Goal: Information Seeking & Learning: Learn about a topic

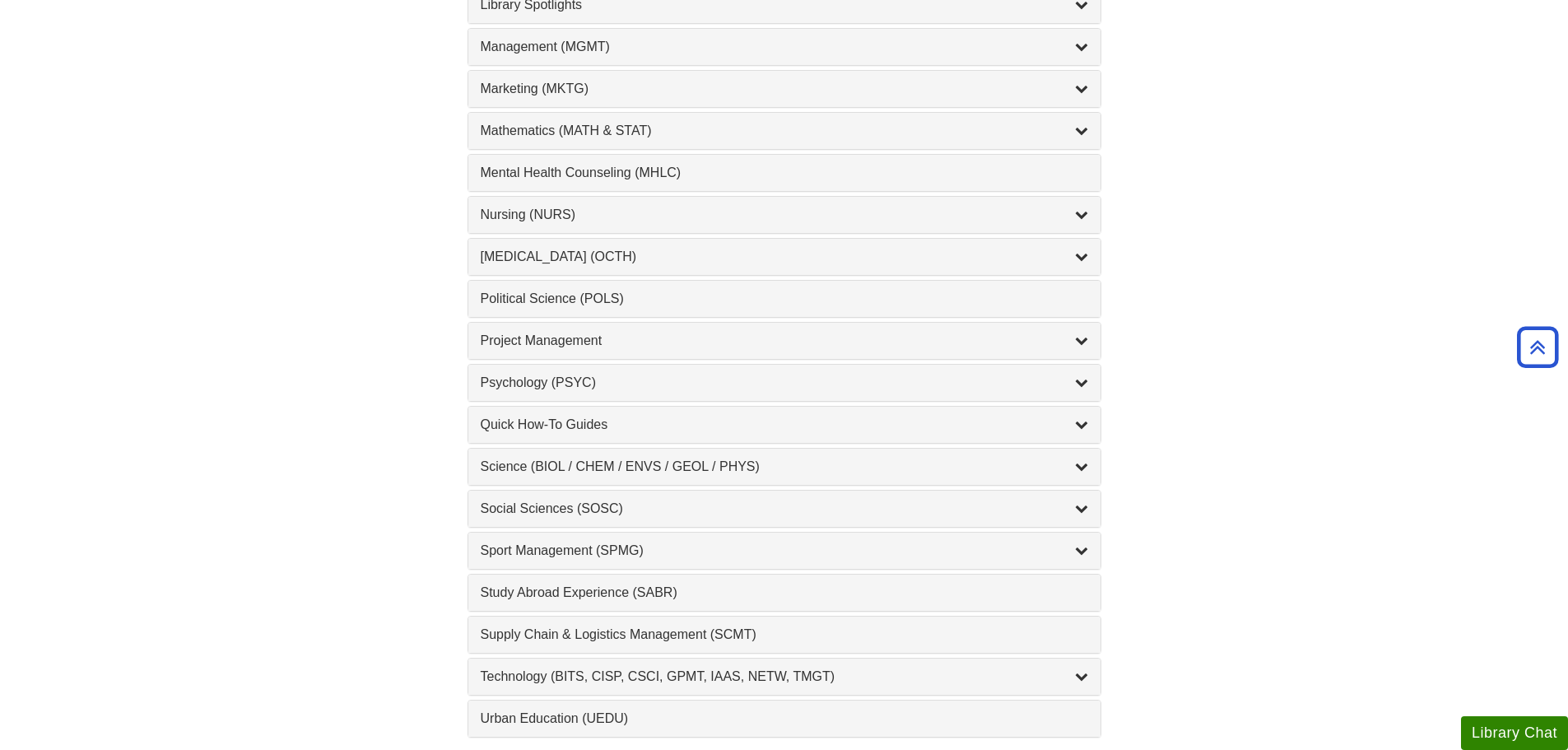
scroll to position [1481, 0]
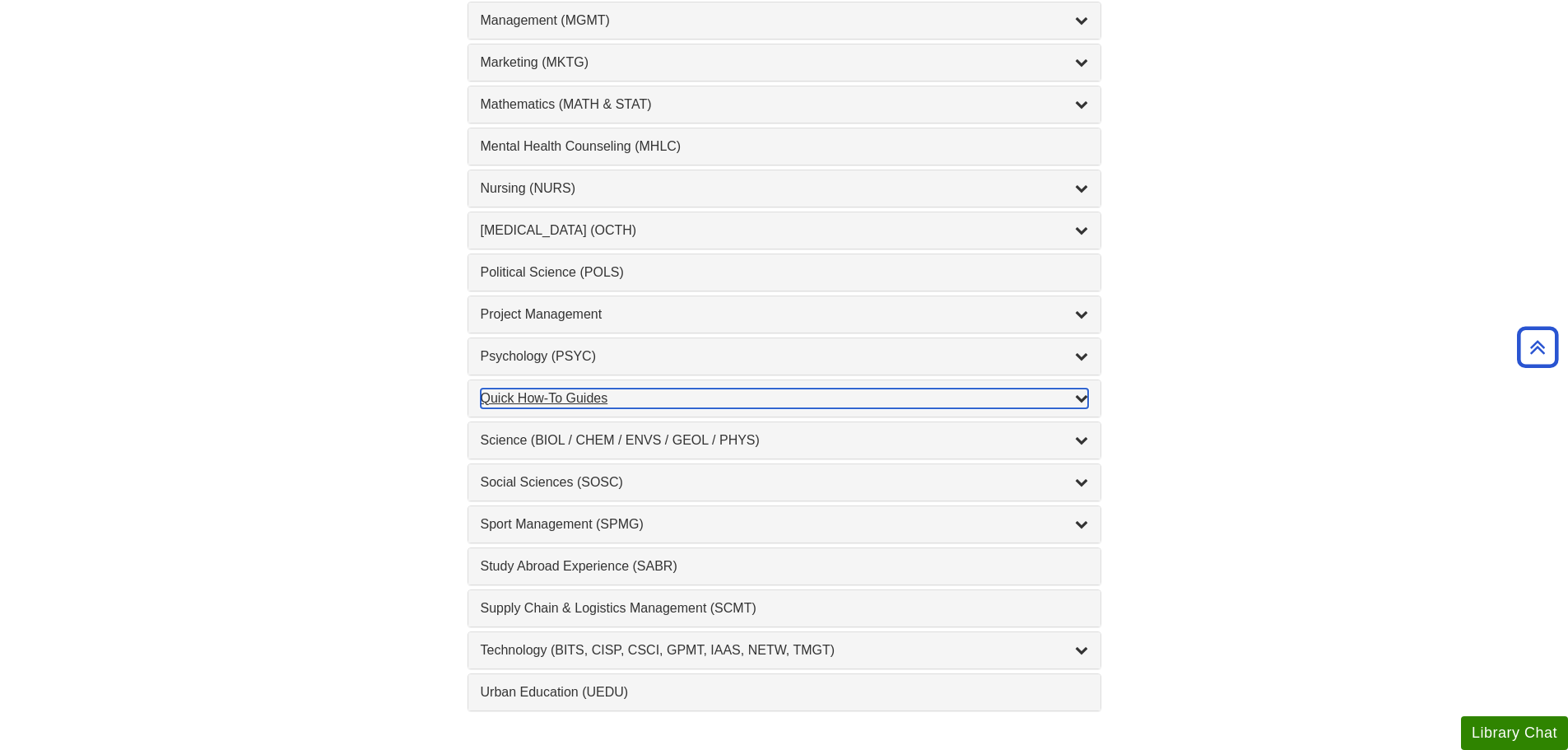
click at [602, 395] on div "Quick How-To Guides , 10 guides" at bounding box center [784, 398] width 607 height 20
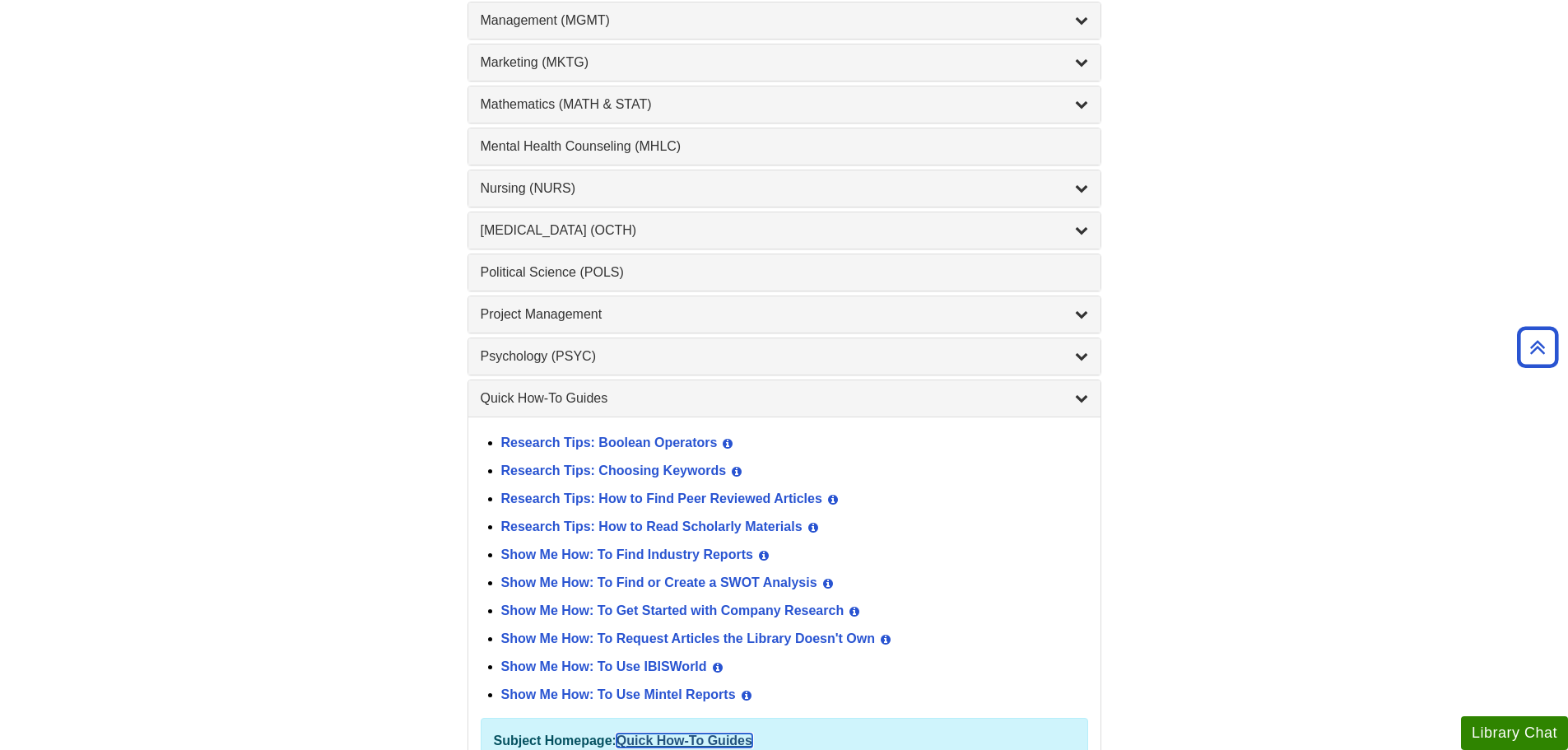
click at [662, 740] on link "Quick How-To Guides" at bounding box center [685, 741] width 136 height 14
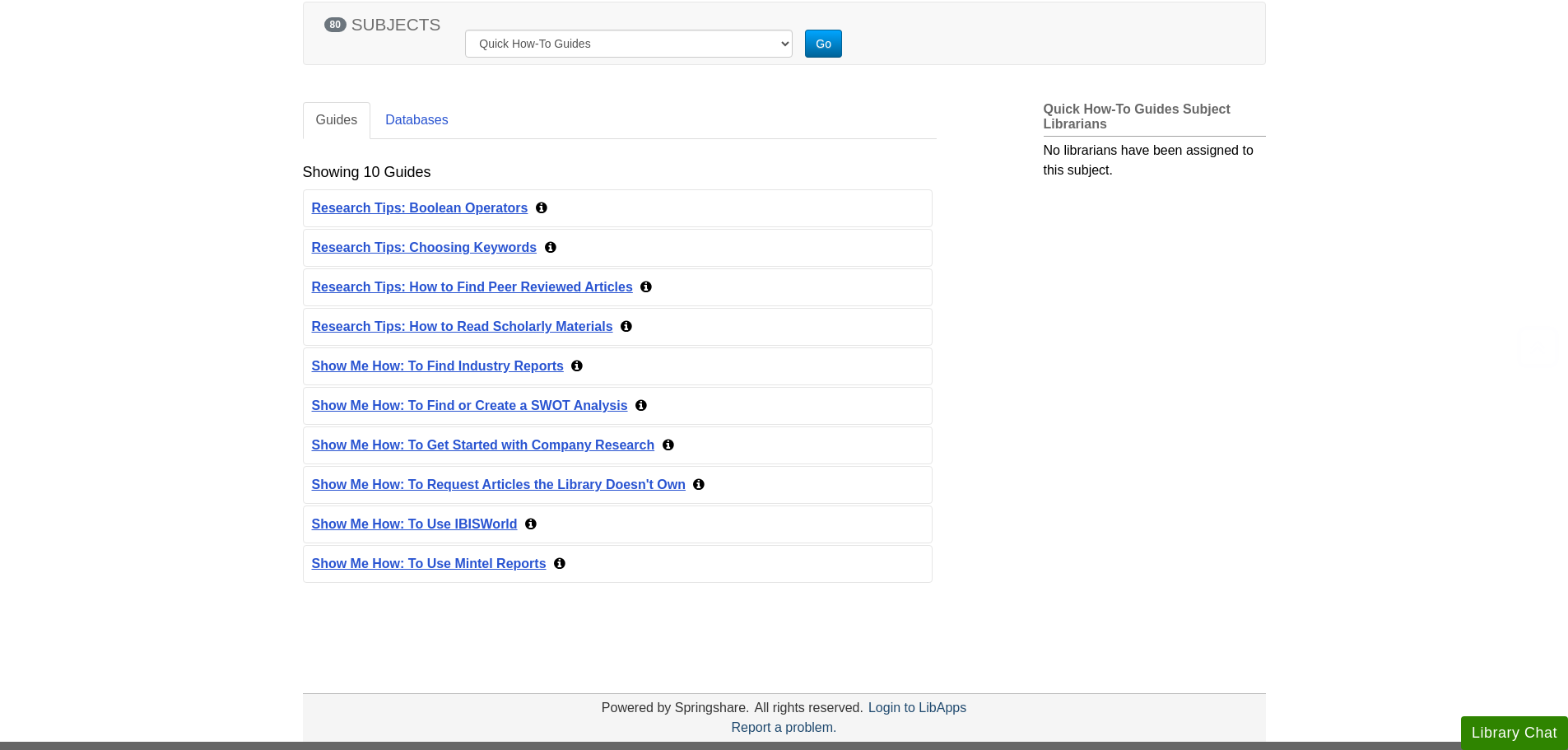
scroll to position [247, 0]
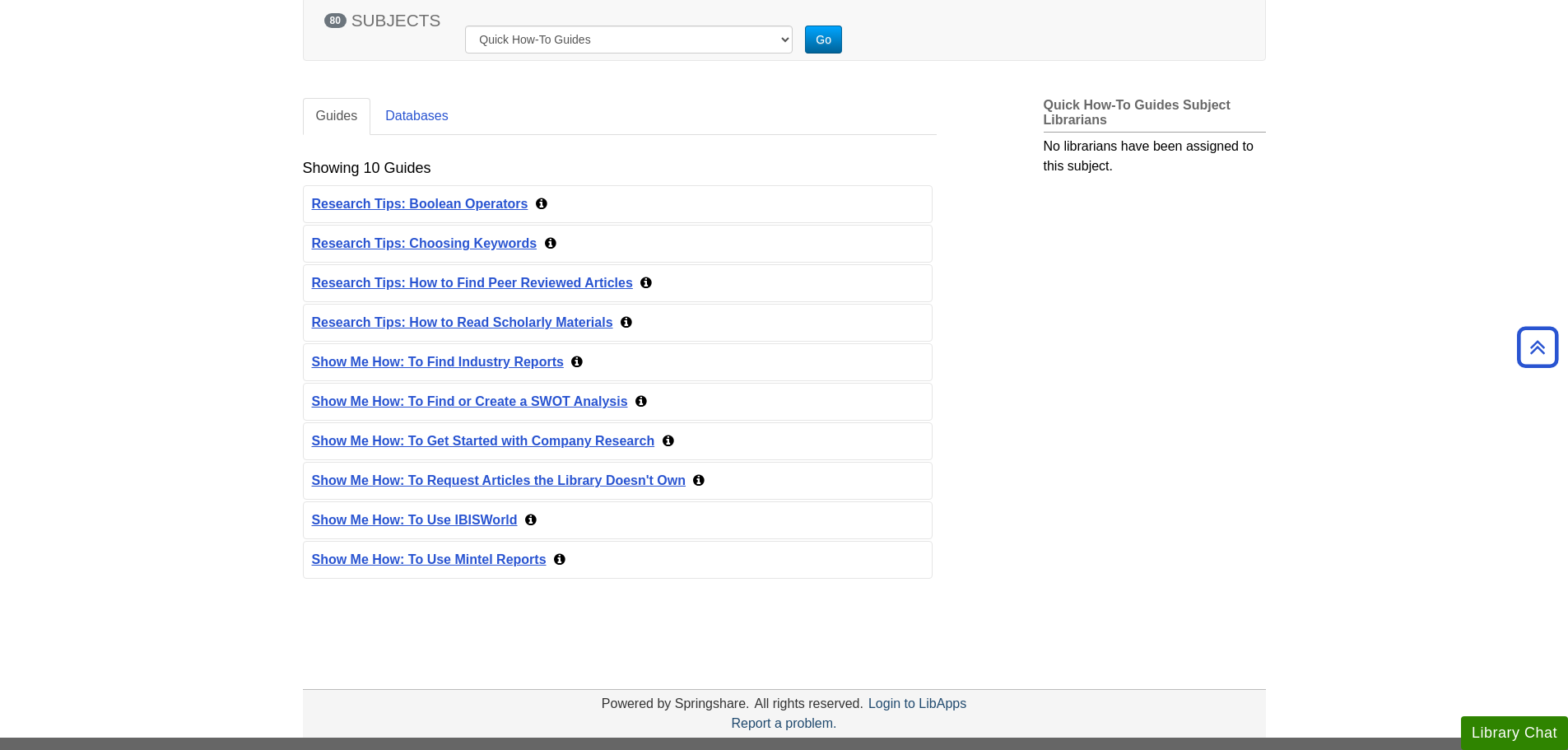
click at [556, 560] on icon "Content by Subject" at bounding box center [559, 558] width 11 height 13
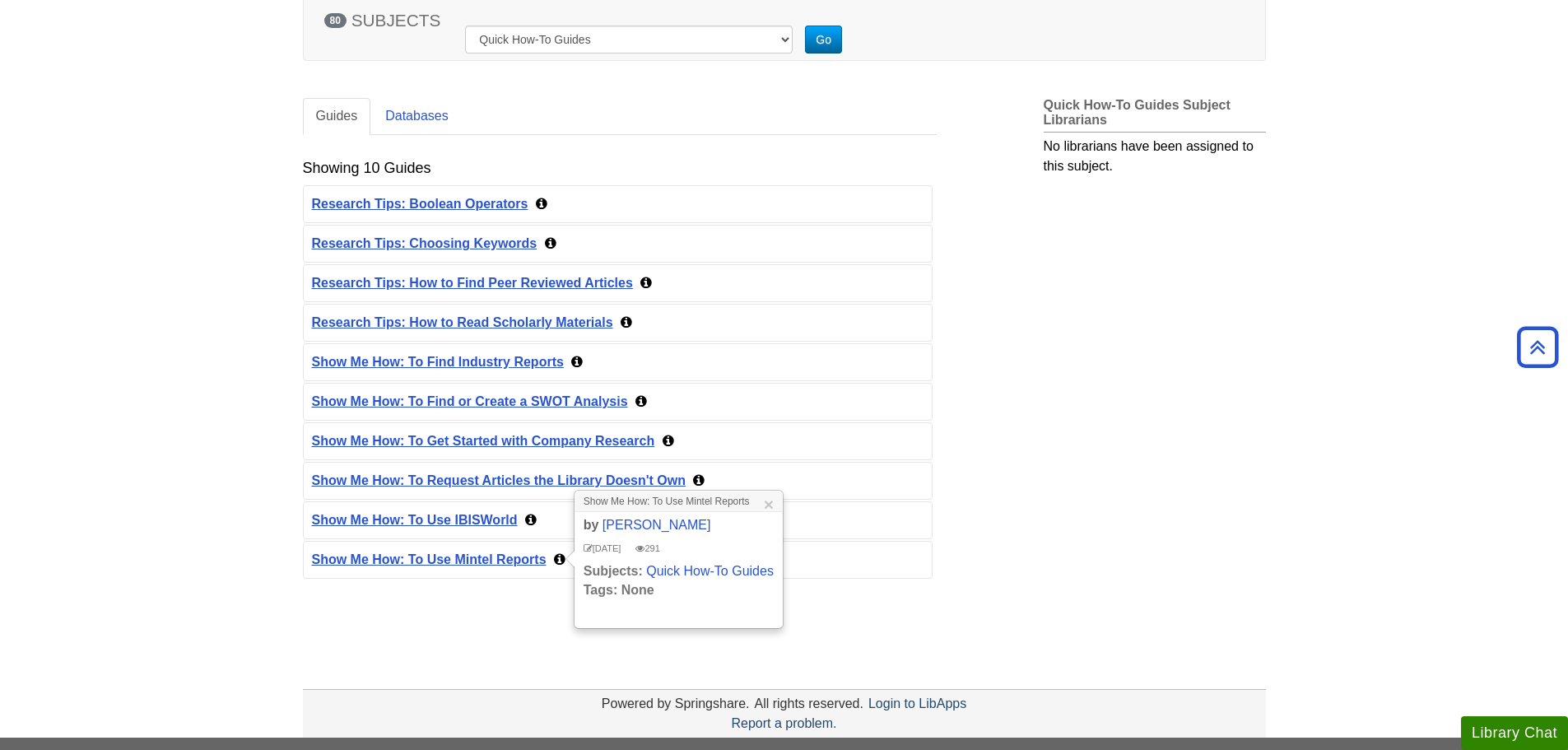
click at [556, 560] on icon "Content by Subject" at bounding box center [559, 558] width 11 height 13
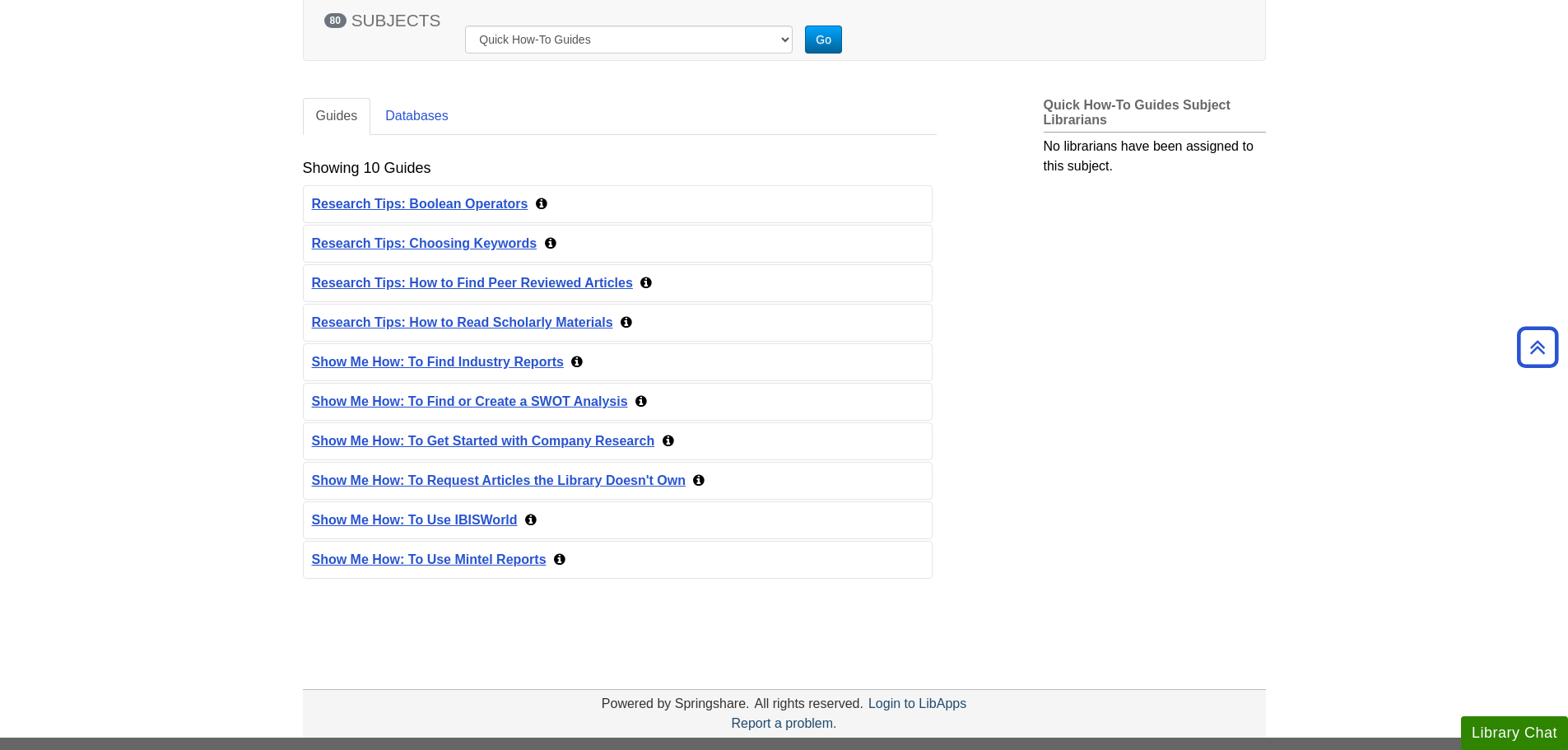
click at [528, 515] on icon "Content by Subject" at bounding box center [531, 519] width 11 height 13
click at [644, 402] on icon "Content by Subject" at bounding box center [641, 400] width 11 height 13
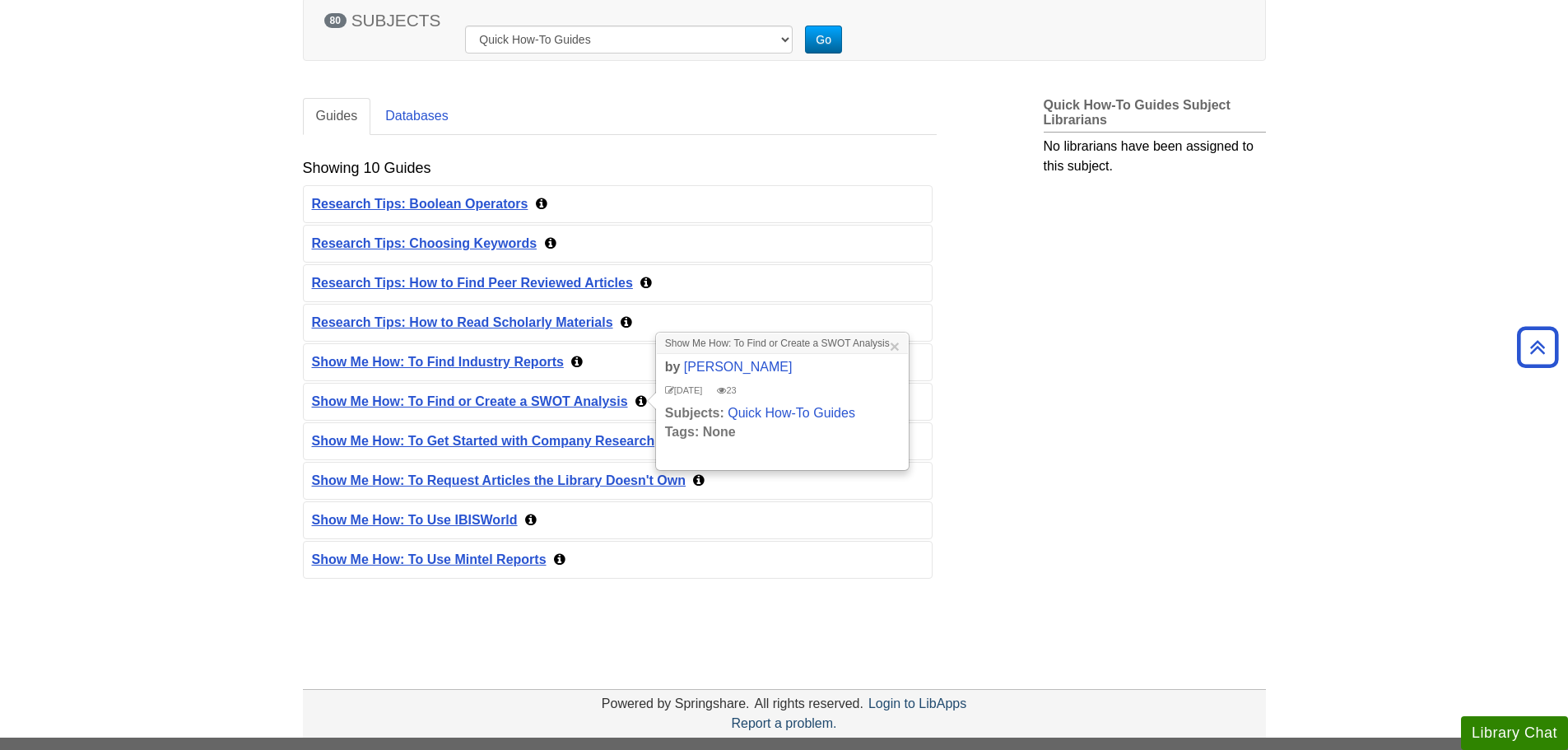
click at [644, 402] on icon "Content by Subject" at bounding box center [641, 400] width 11 height 13
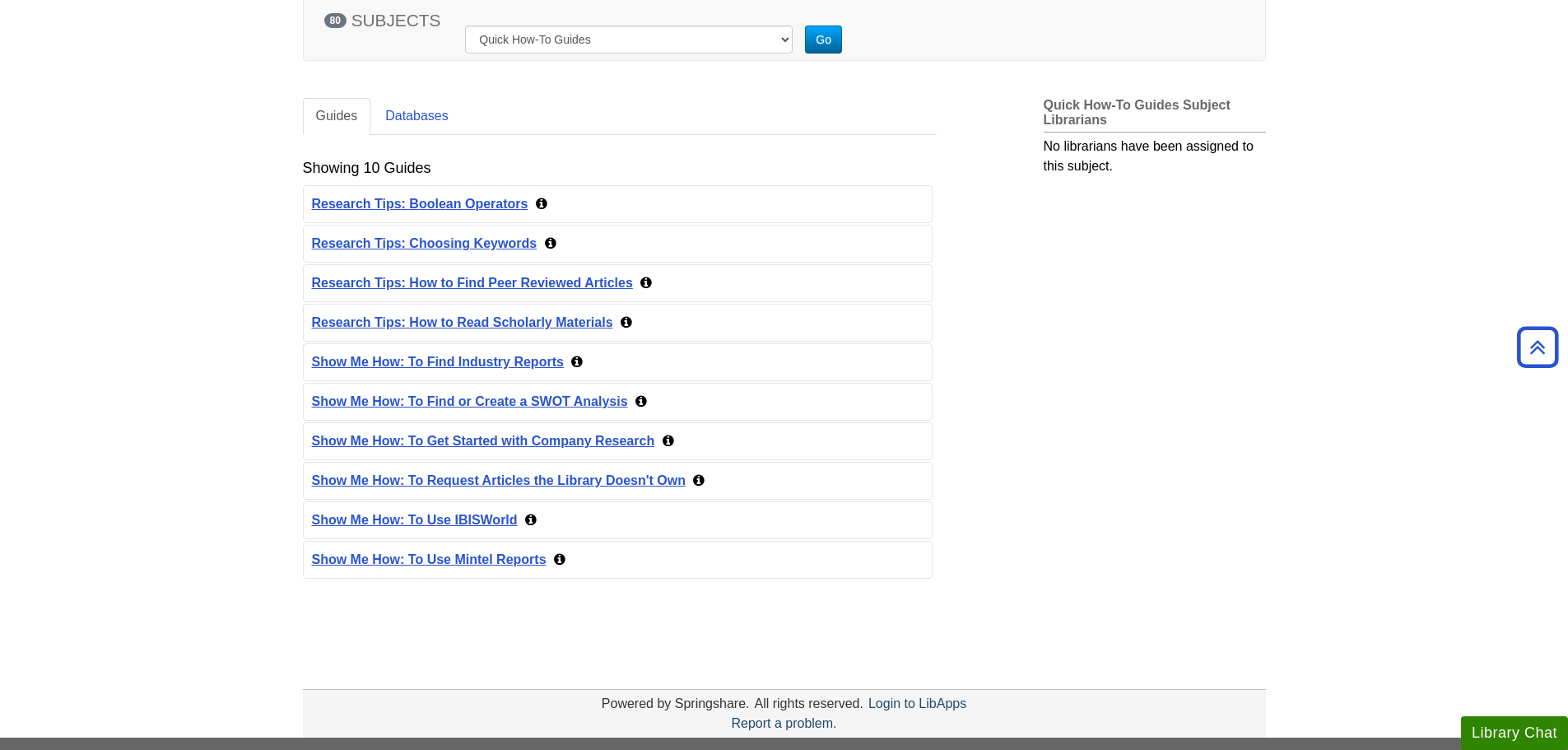
click at [571, 360] on icon "Content by Subject" at bounding box center [576, 360] width 11 height 13
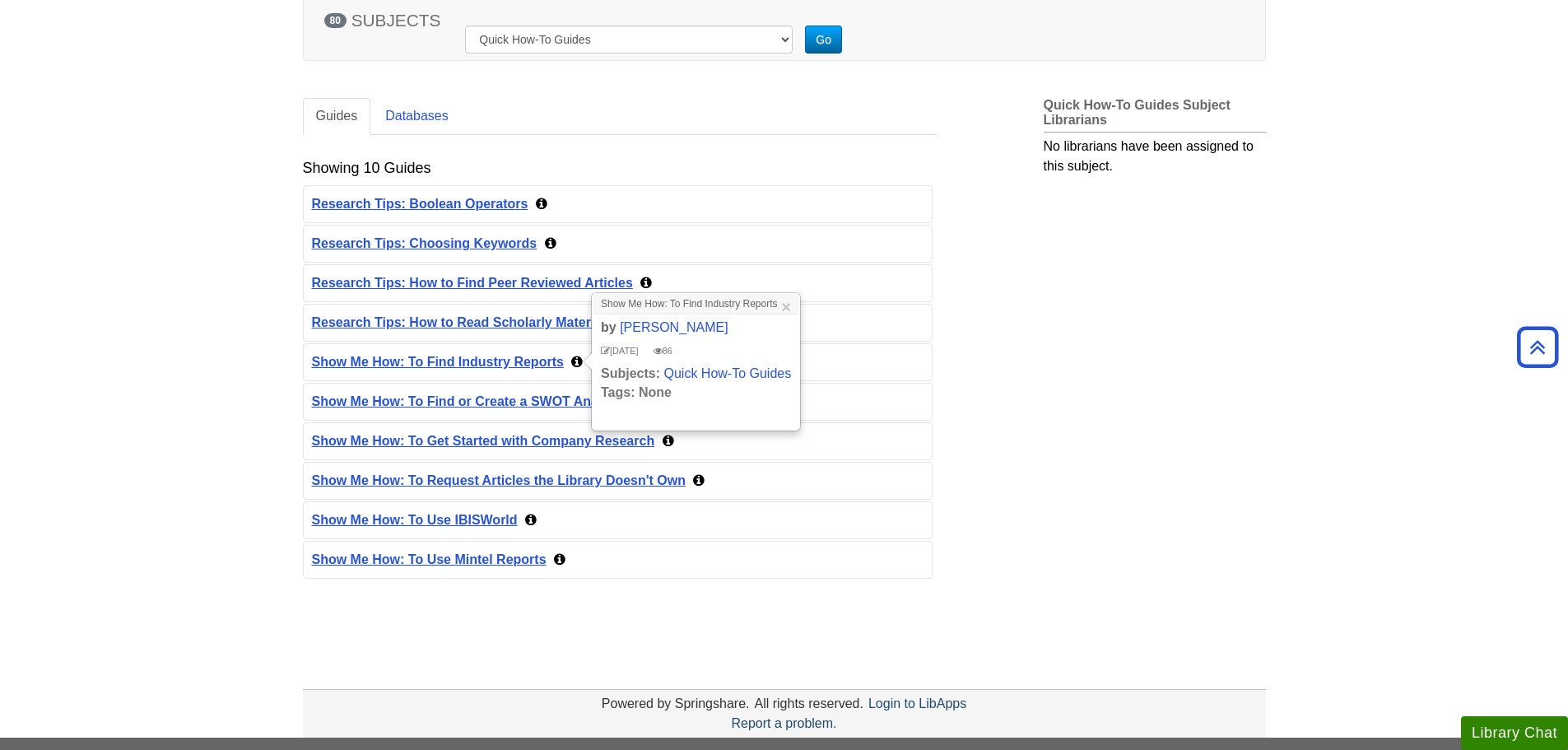
click at [571, 360] on icon "Content by Subject" at bounding box center [576, 360] width 11 height 13
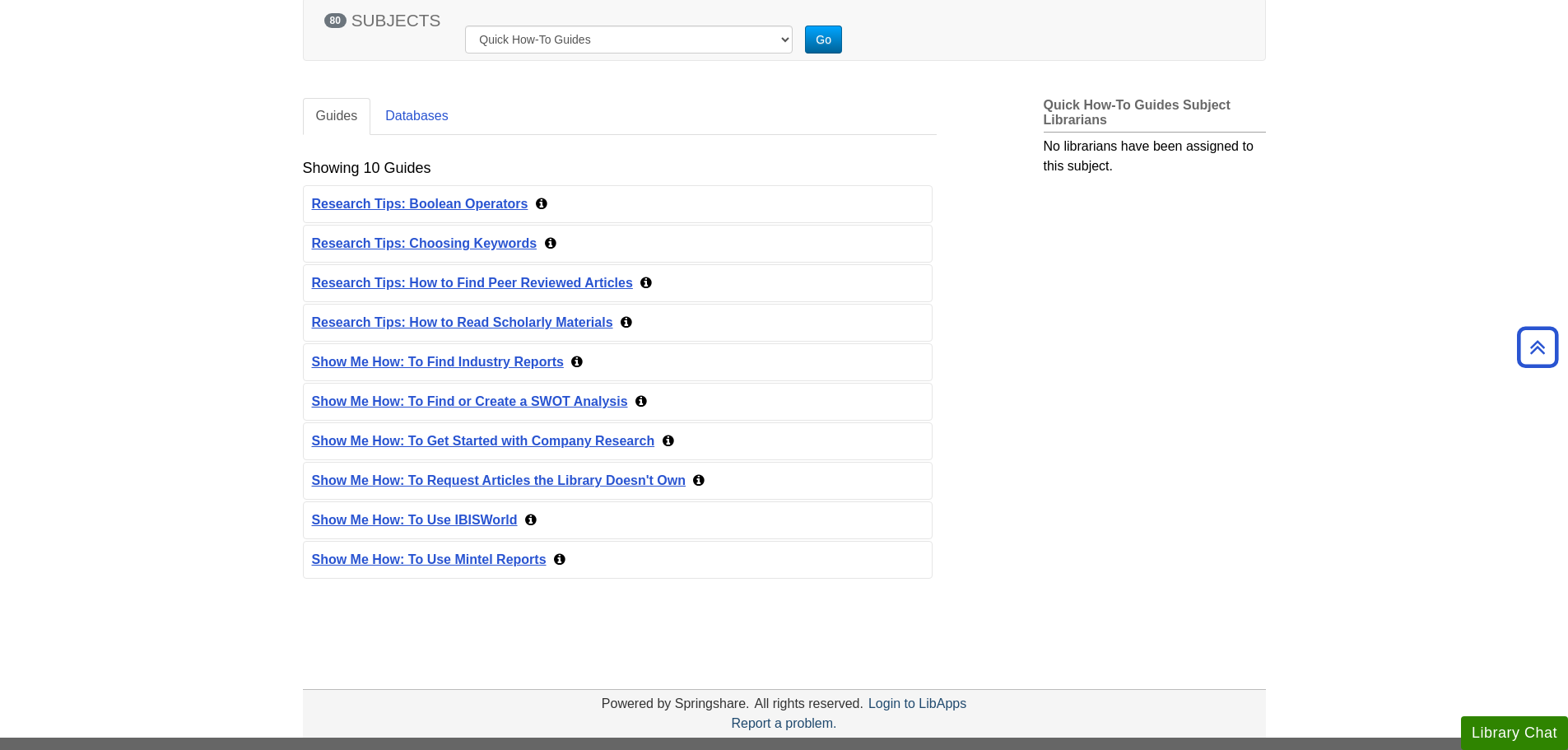
click at [548, 200] on div "Sep 23, 2024 41 Research Tips: Boolean Operators" at bounding box center [618, 204] width 628 height 36
click at [538, 205] on icon "Content by Subject" at bounding box center [541, 203] width 11 height 13
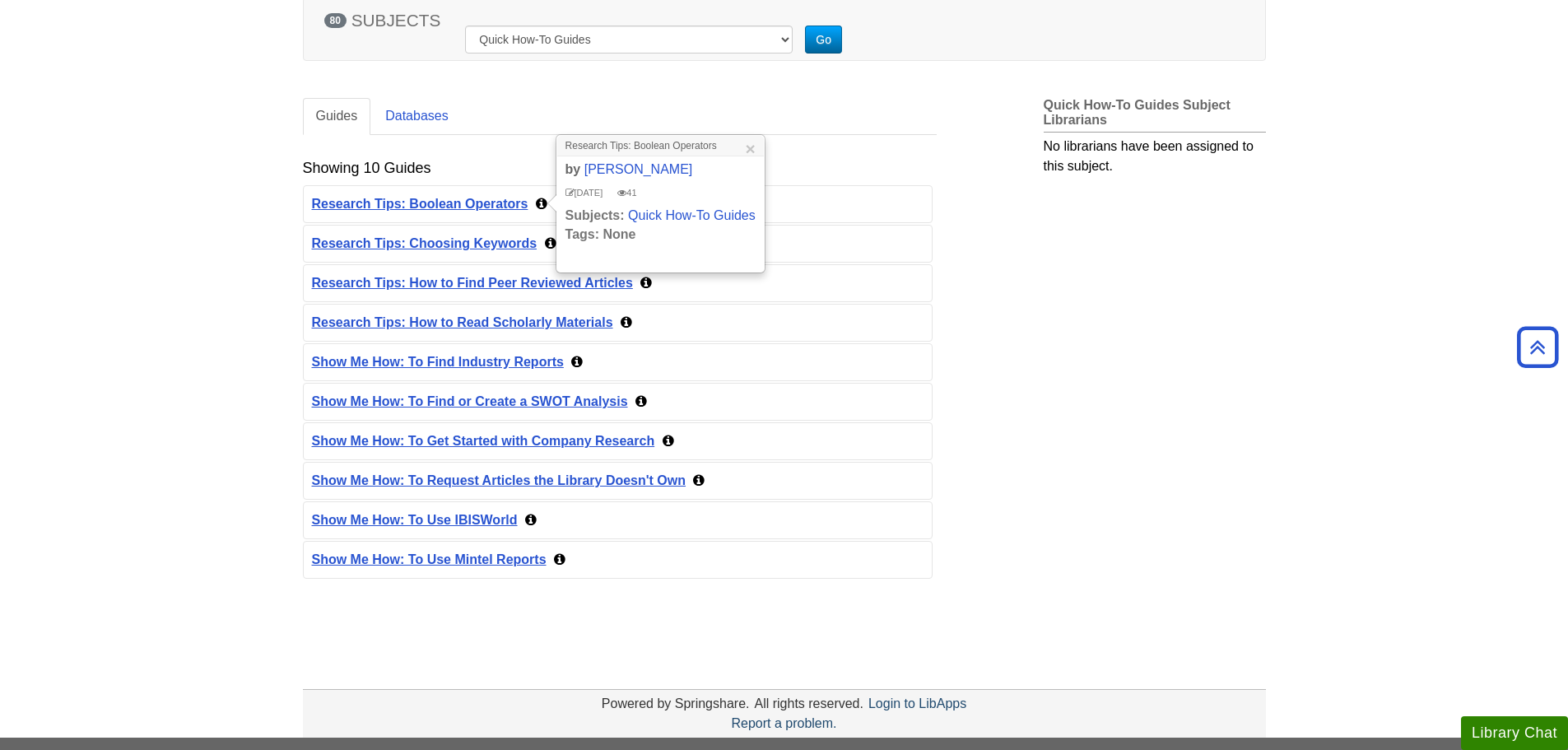
click at [538, 205] on icon "Content by Subject" at bounding box center [541, 203] width 11 height 13
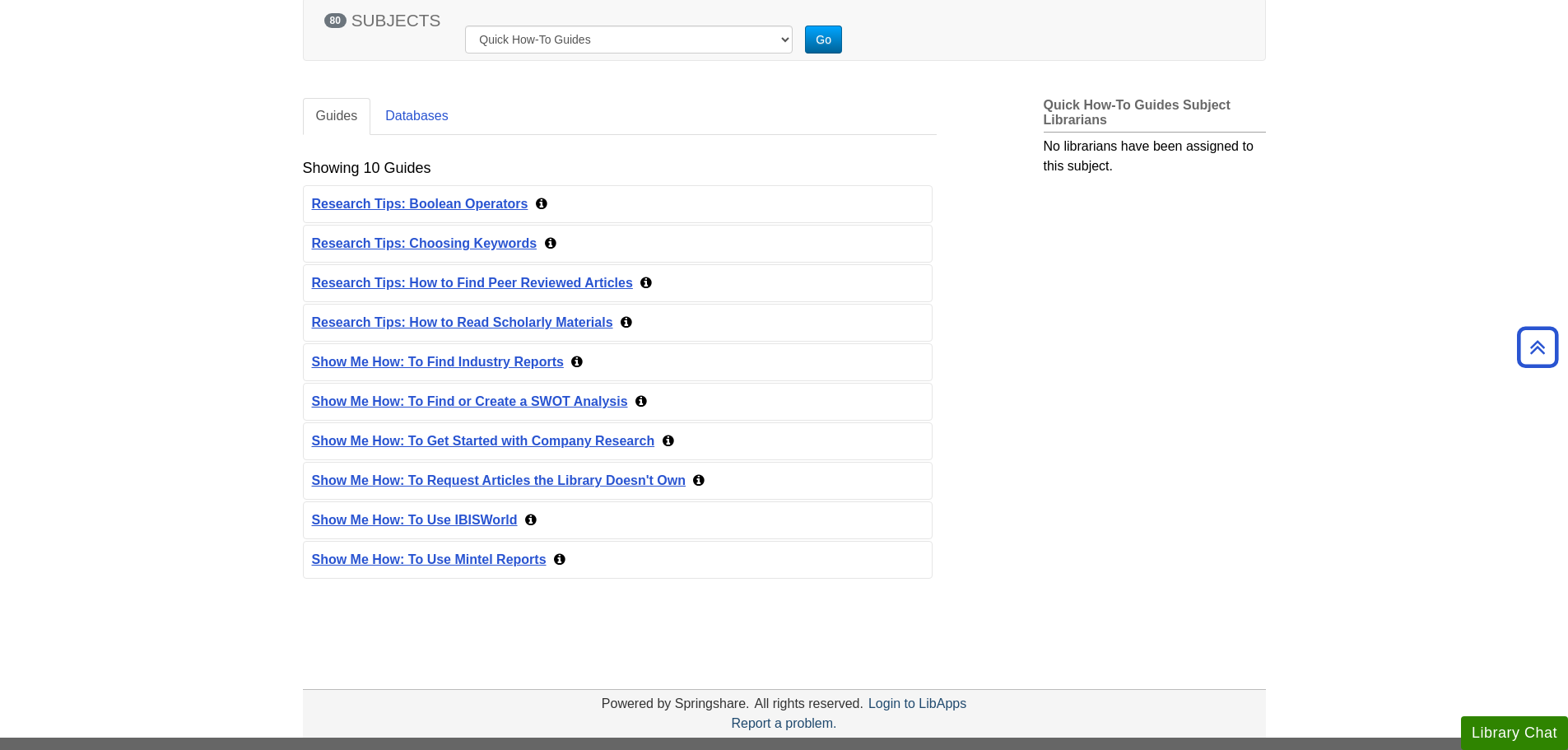
click at [553, 245] on icon "Content by Subject" at bounding box center [550, 243] width 11 height 13
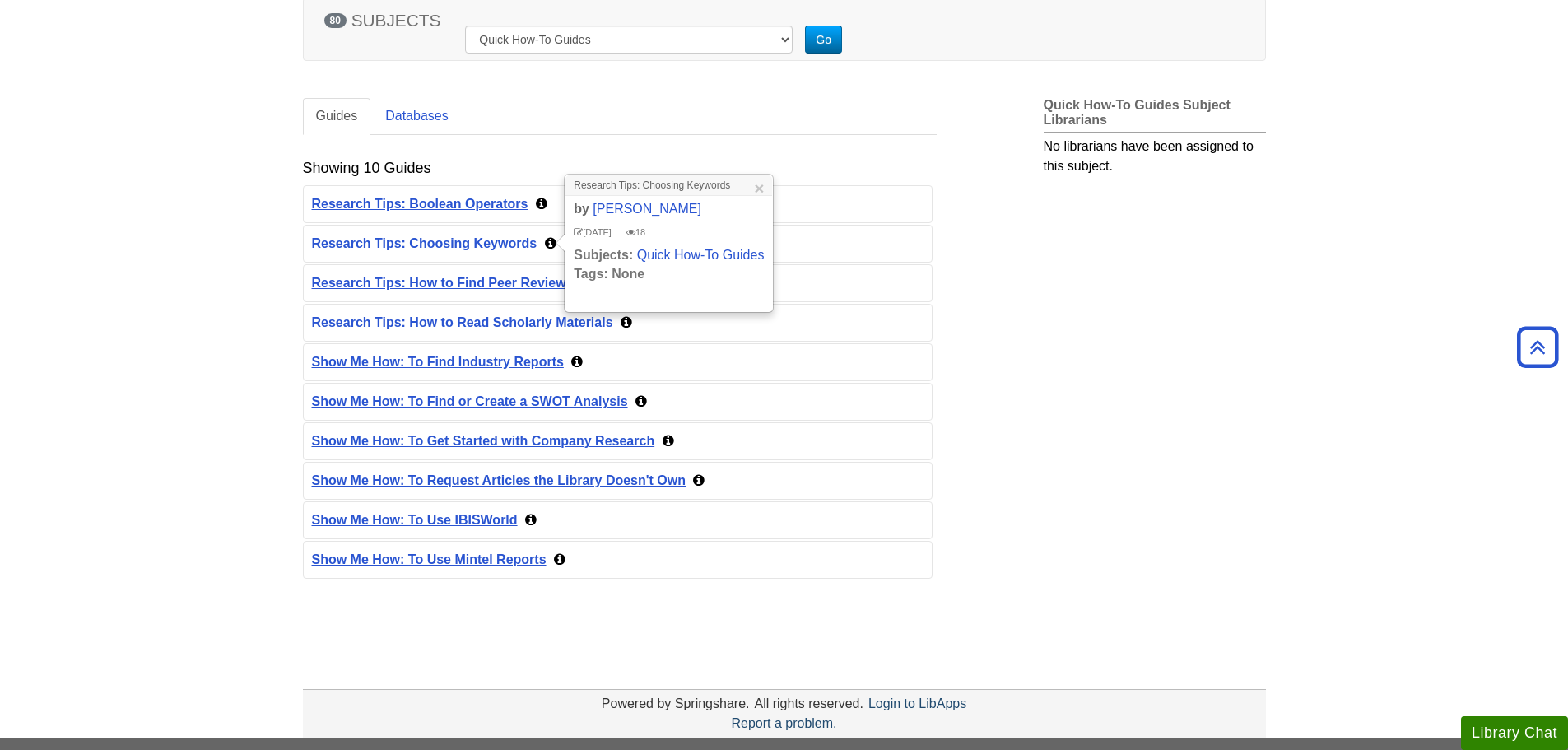
click at [553, 245] on icon "Content by Subject" at bounding box center [550, 243] width 11 height 13
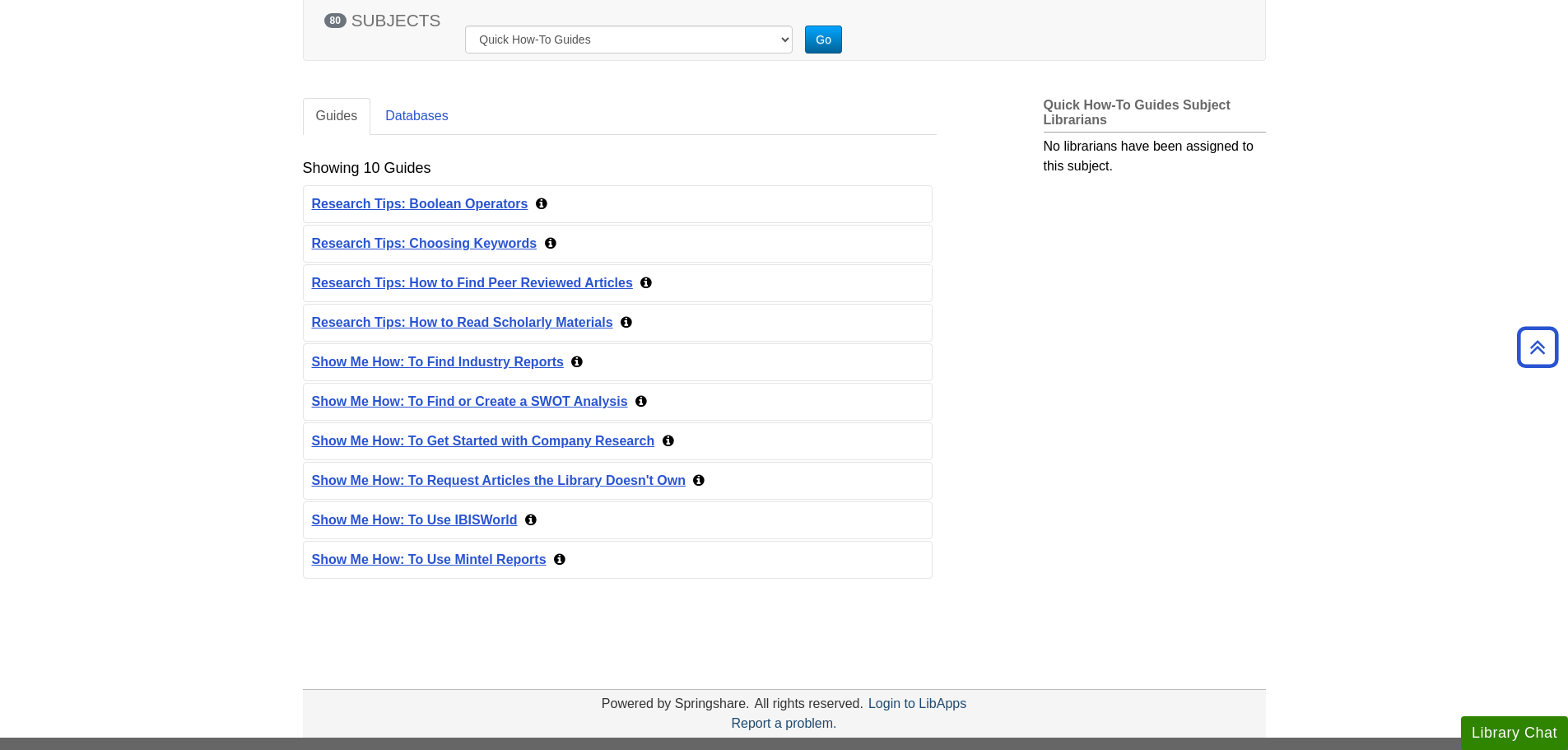
click at [645, 278] on icon "Content by Subject" at bounding box center [645, 282] width 11 height 13
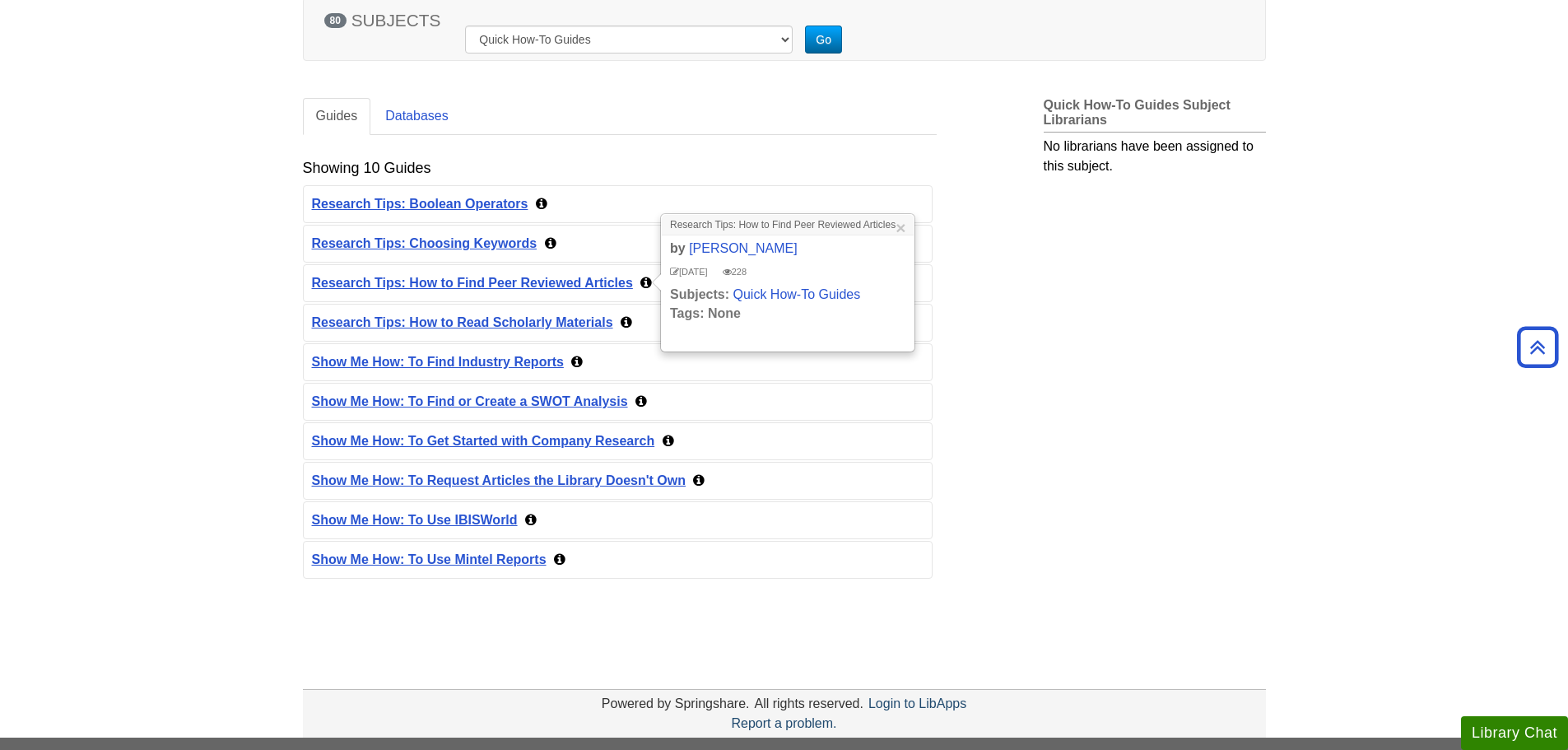
click at [645, 278] on icon "Content by Subject" at bounding box center [645, 282] width 11 height 13
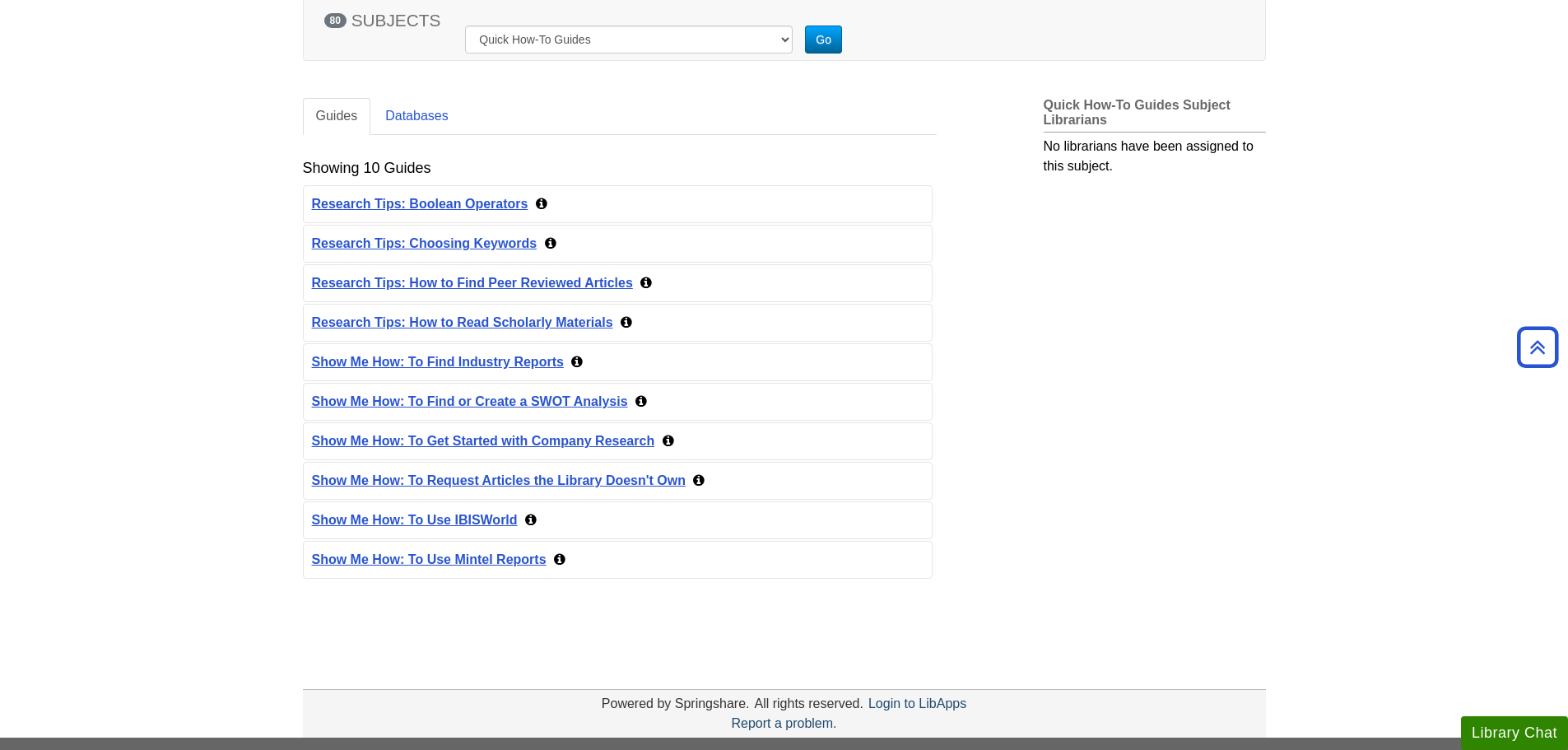
click at [621, 316] on div "Sep 23, 2024 12 Research Tips: How to Read Scholarly Materials" at bounding box center [618, 323] width 628 height 36
click at [621, 316] on icon "Content by Subject" at bounding box center [626, 322] width 11 height 13
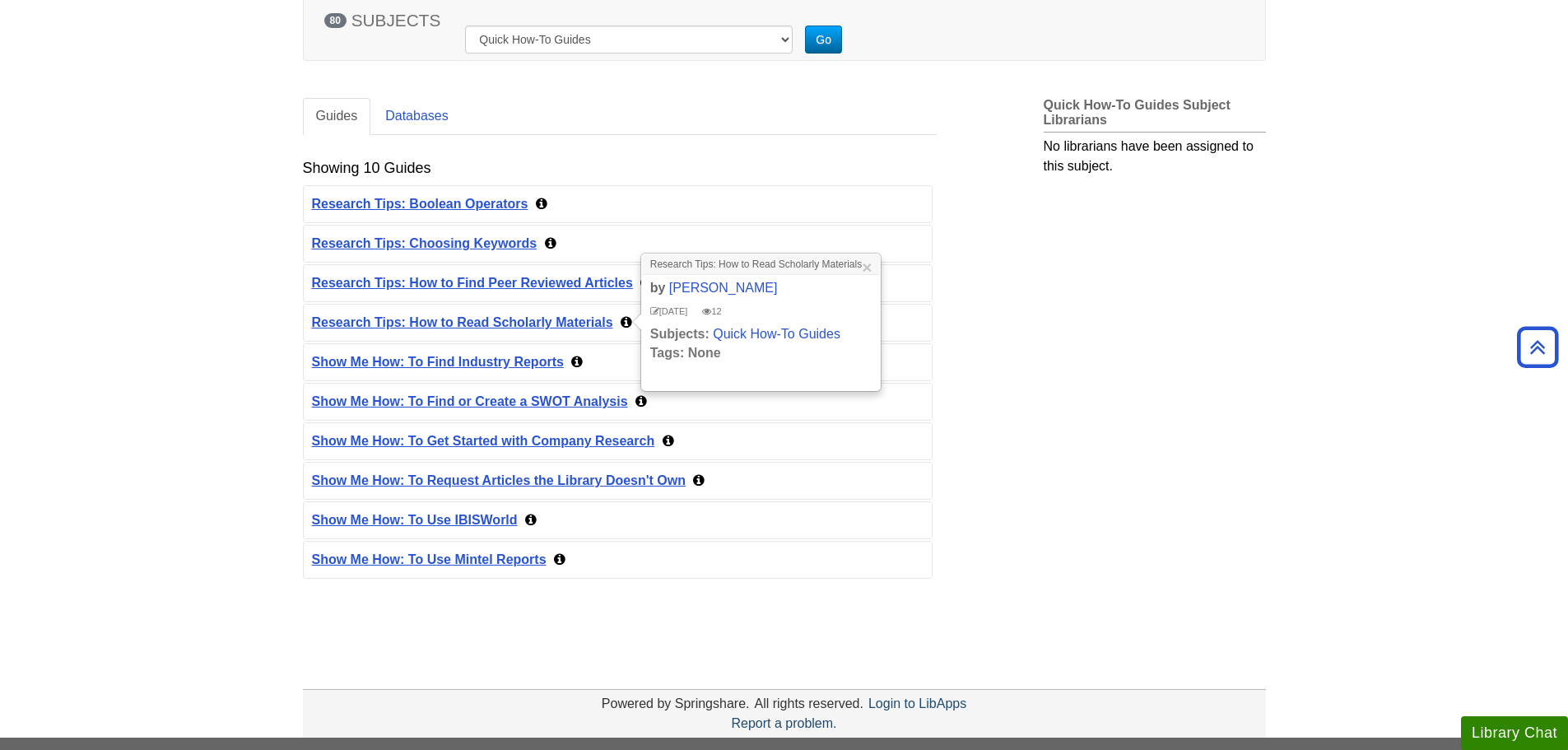
click at [621, 316] on icon "Content by Subject" at bounding box center [626, 322] width 11 height 13
